Goal: Task Accomplishment & Management: Manage account settings

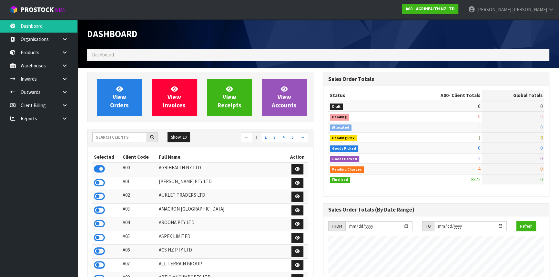
scroll to position [488, 236]
click at [137, 139] on input "text" at bounding box center [119, 137] width 55 height 10
type input "B"
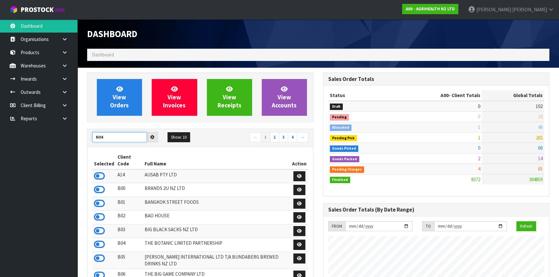
type input "N04"
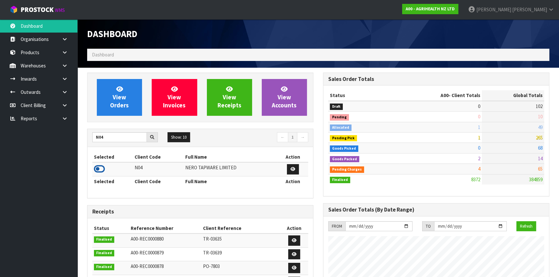
click at [98, 168] on icon at bounding box center [99, 169] width 11 height 10
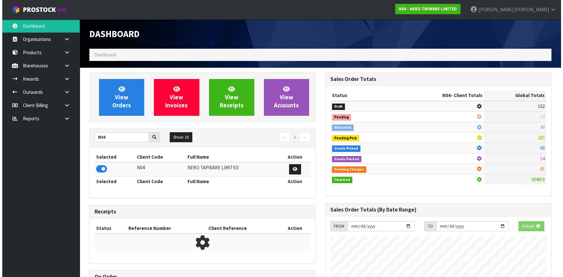
scroll to position [509, 236]
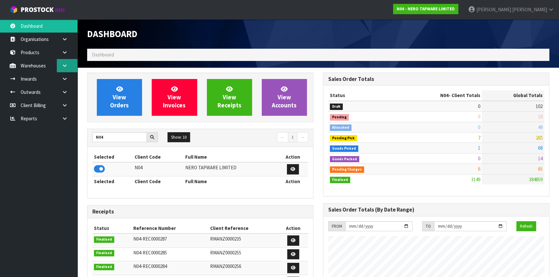
click at [61, 68] on link at bounding box center [67, 65] width 21 height 13
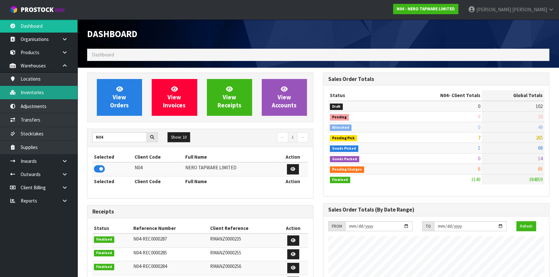
click at [35, 94] on link "Inventories" at bounding box center [38, 92] width 77 height 13
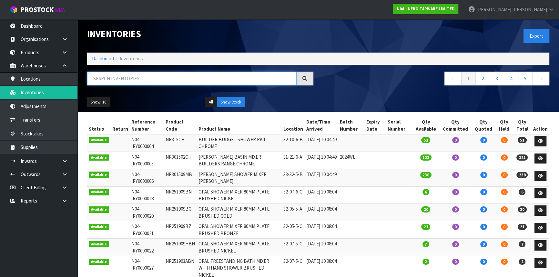
click at [123, 80] on input "text" at bounding box center [191, 79] width 209 height 14
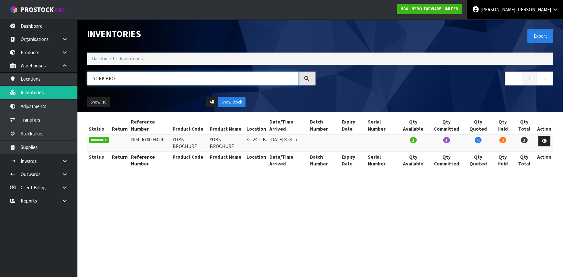
type input "YORK BRO"
click at [535, 15] on link "[PERSON_NAME]" at bounding box center [515, 9] width 96 height 19
click at [534, 22] on link "Logout" at bounding box center [537, 25] width 51 height 9
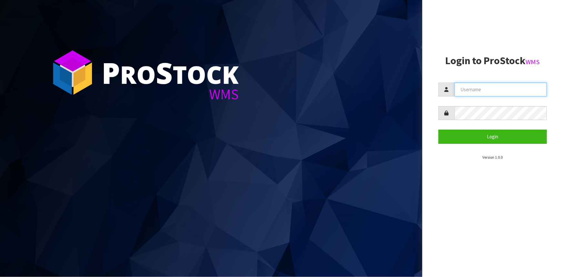
click at [483, 90] on input "text" at bounding box center [501, 90] width 92 height 14
type input "j"
click at [472, 91] on input "Johny" at bounding box center [501, 90] width 92 height 14
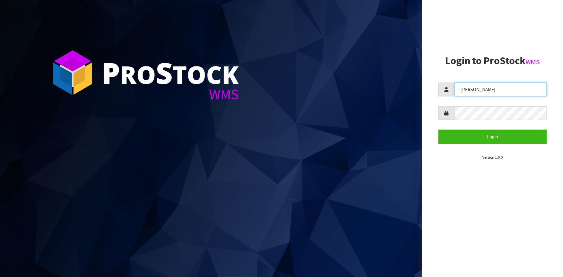
type input "Johnny"
click at [439, 130] on button "Login" at bounding box center [493, 137] width 108 height 14
